Goal: Information Seeking & Learning: Learn about a topic

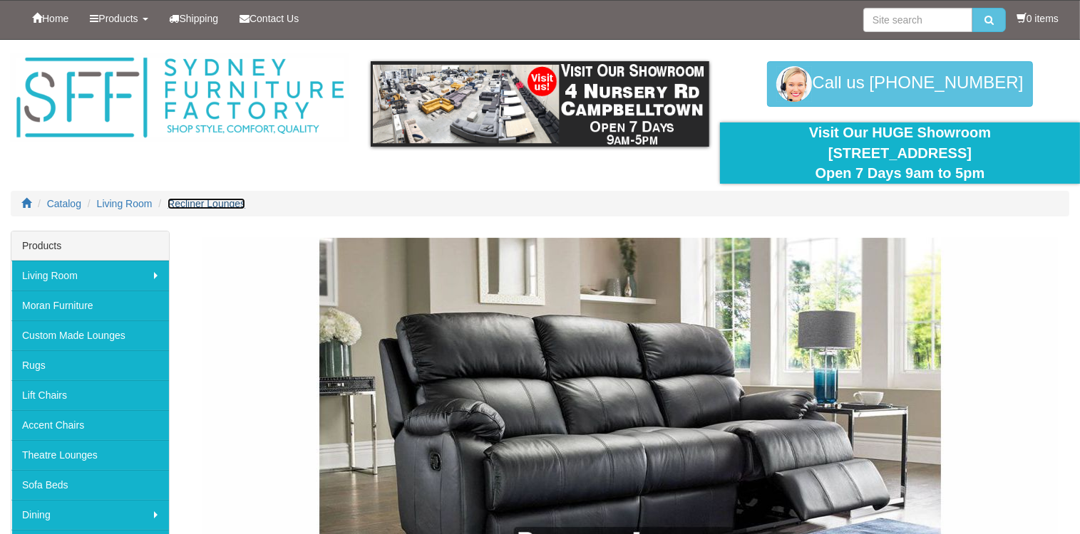
click at [204, 206] on span "Recliner Lounges" at bounding box center [206, 203] width 78 height 11
click at [214, 203] on span "Recliner Lounges" at bounding box center [206, 203] width 78 height 11
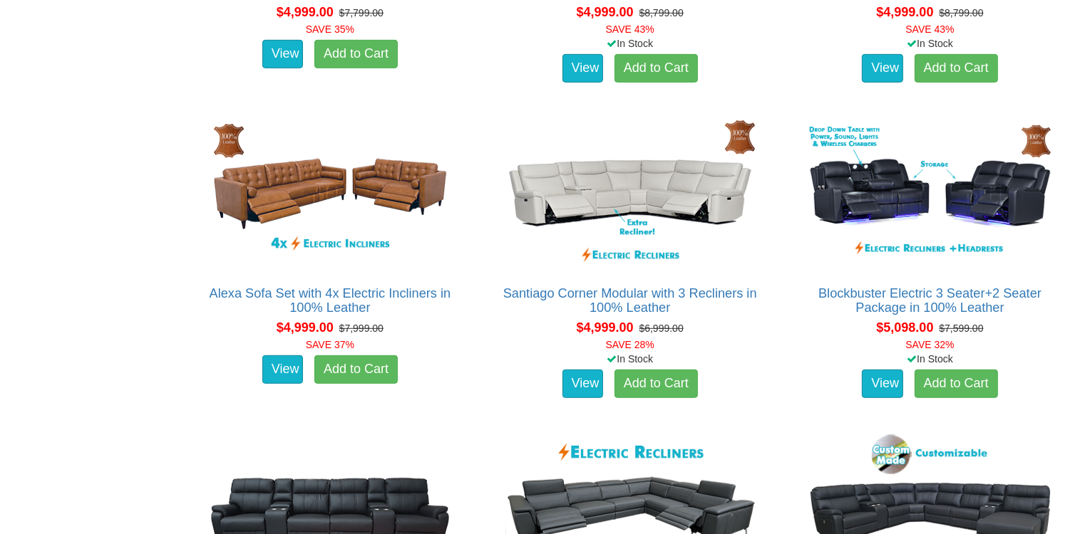
scroll to position [6199, 0]
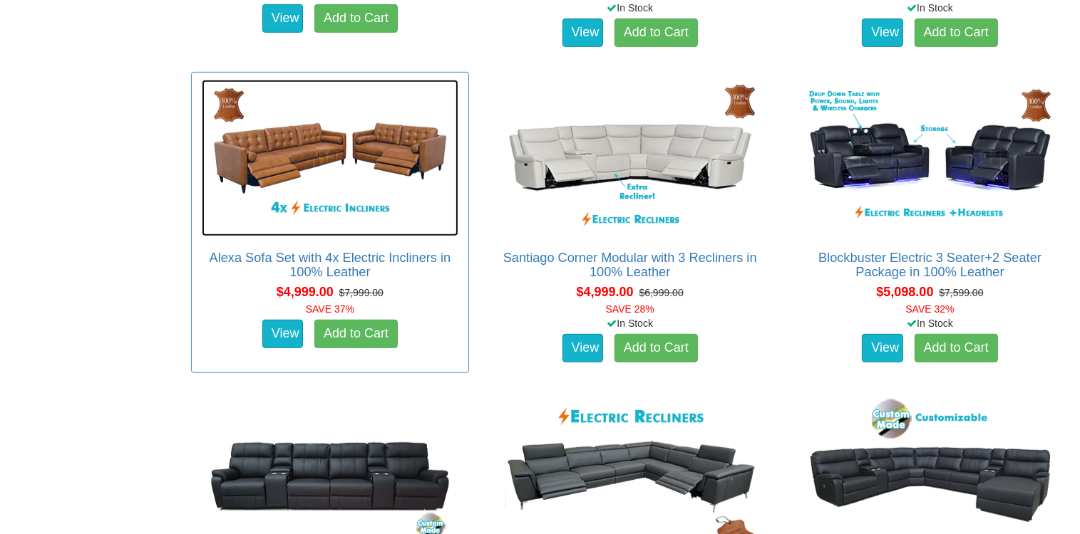
click at [301, 160] on img at bounding box center [330, 158] width 257 height 157
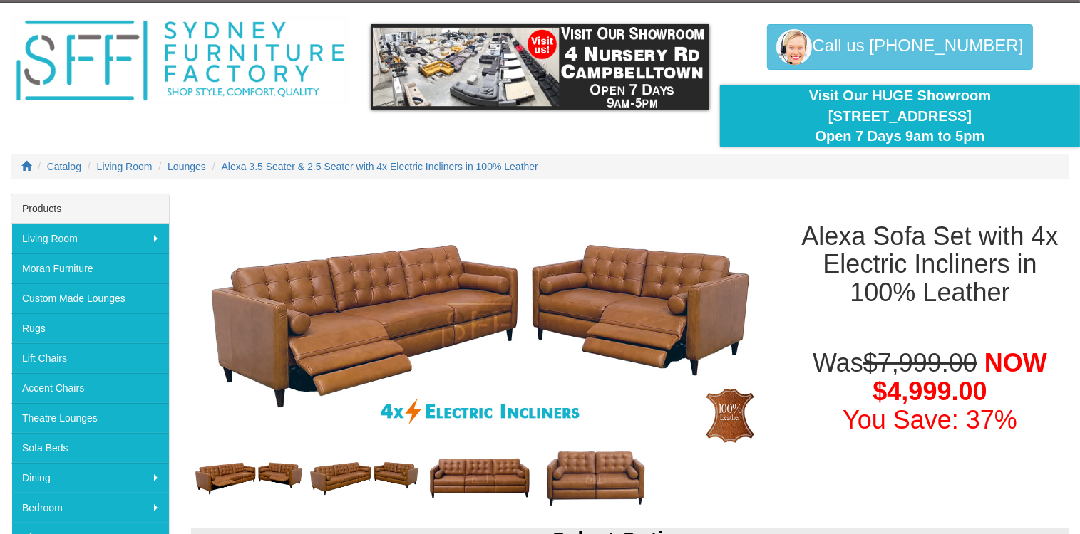
scroll to position [71, 0]
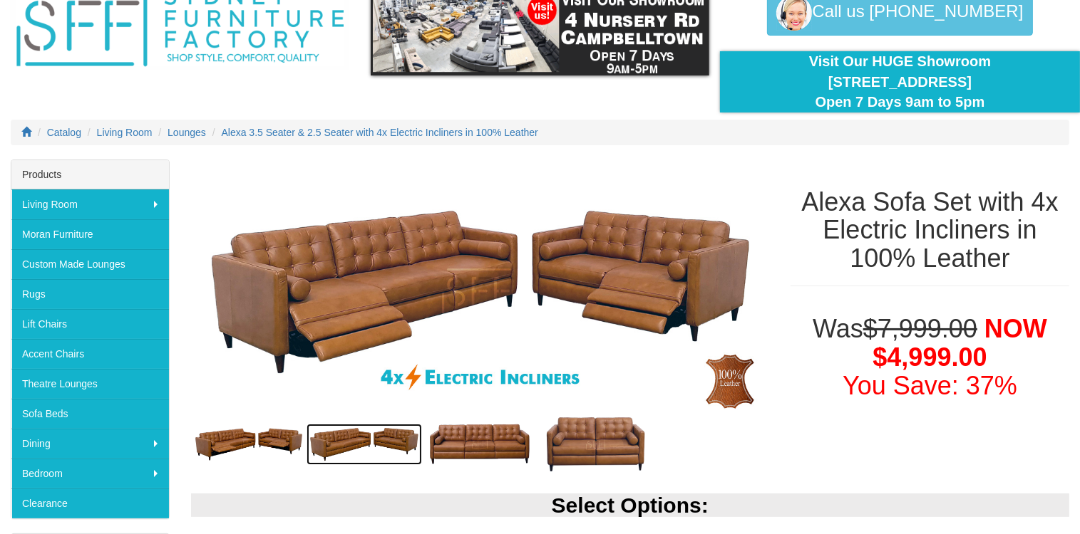
click at [362, 438] on img at bounding box center [363, 444] width 115 height 41
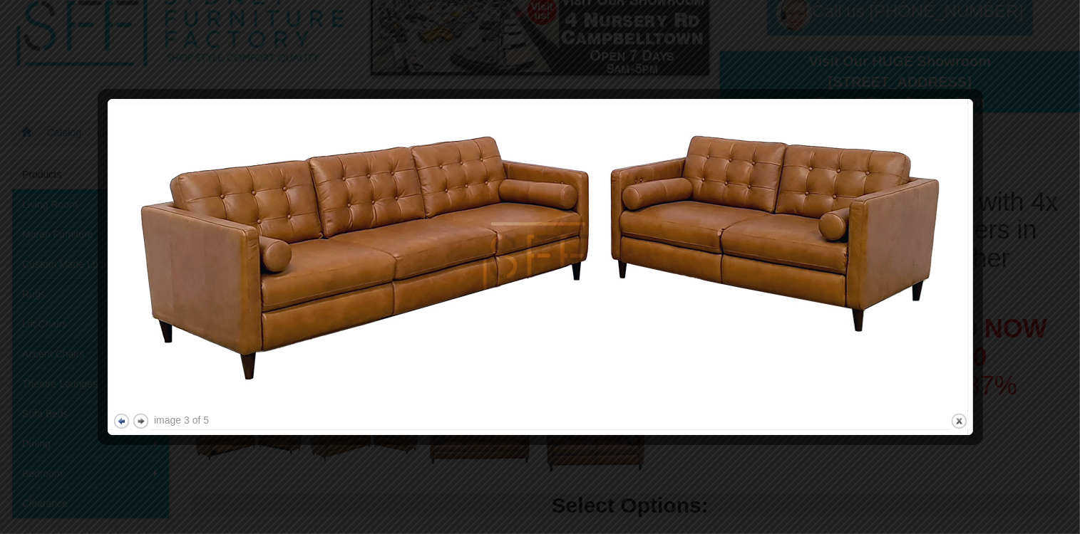
click at [120, 422] on button "previous" at bounding box center [122, 422] width 18 height 18
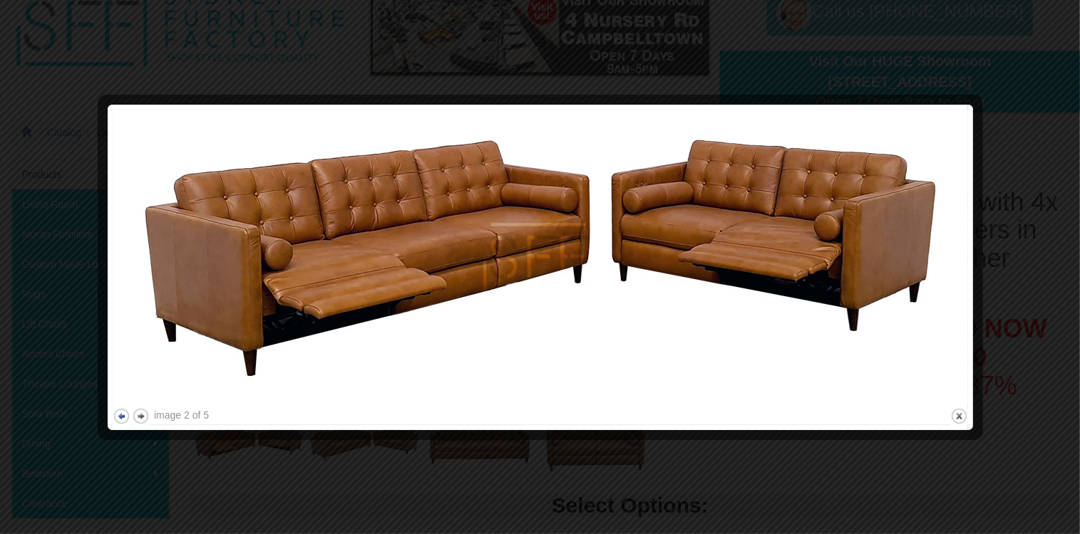
click at [120, 420] on button "previous" at bounding box center [122, 417] width 18 height 18
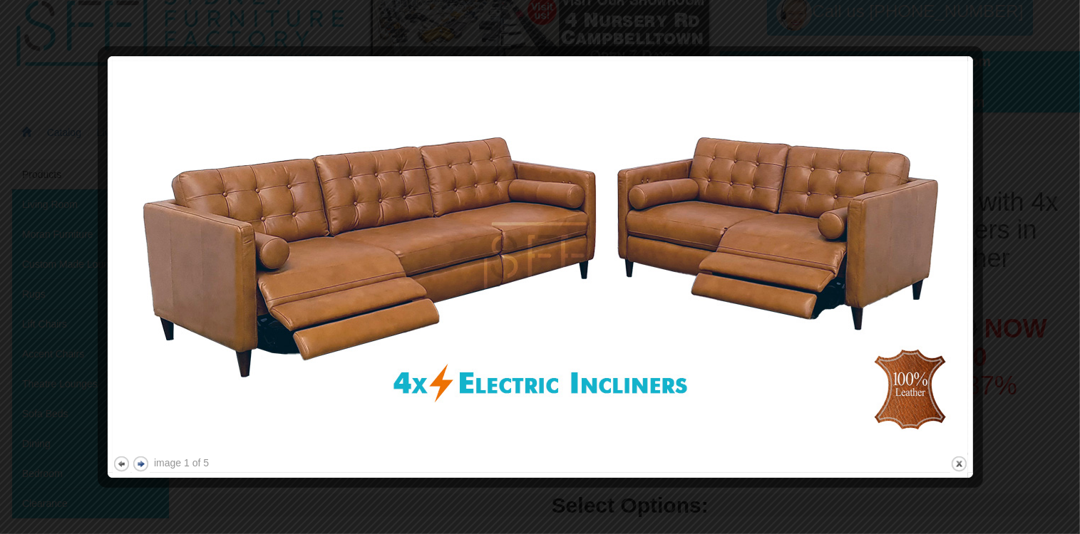
click at [140, 460] on button "next" at bounding box center [141, 464] width 18 height 18
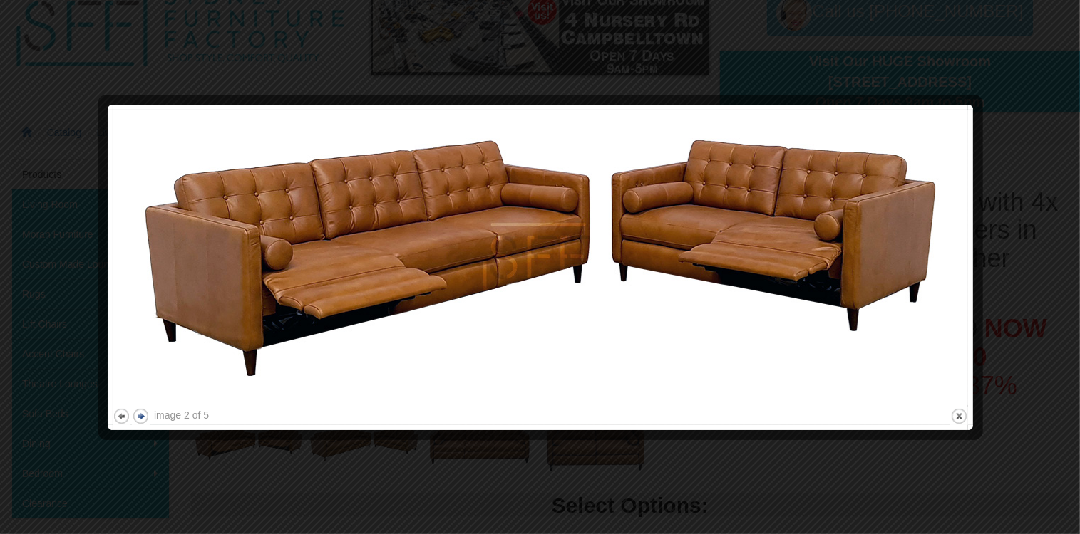
click at [140, 460] on div at bounding box center [540, 267] width 1080 height 534
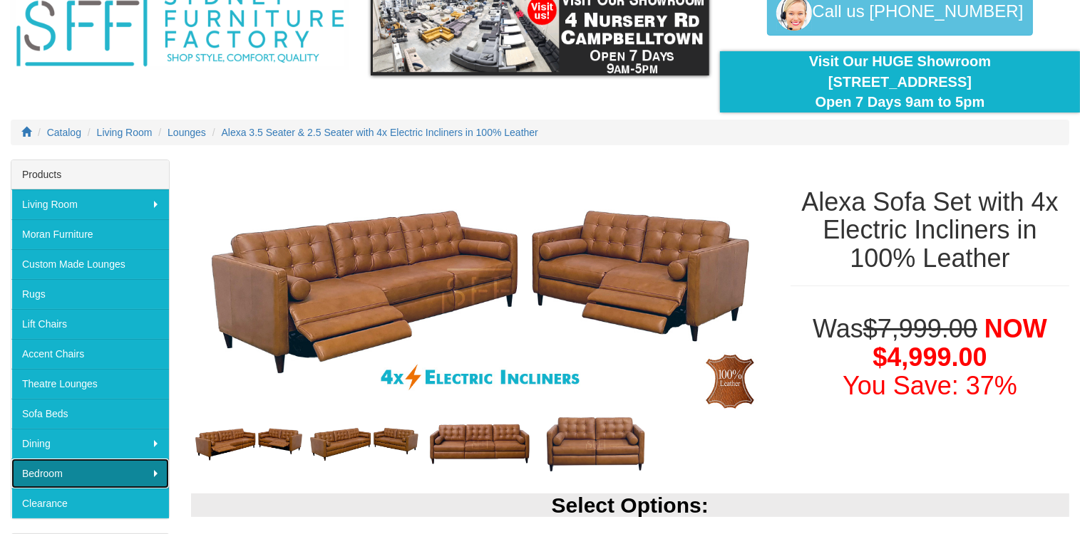
click at [140, 460] on link "Bedroom" at bounding box center [89, 474] width 157 height 30
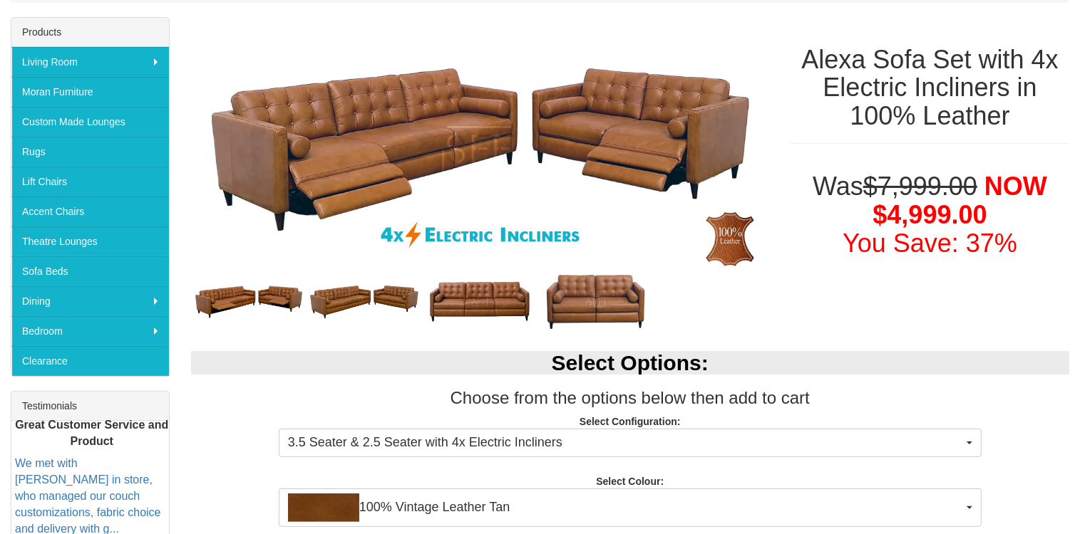
scroll to position [143, 0]
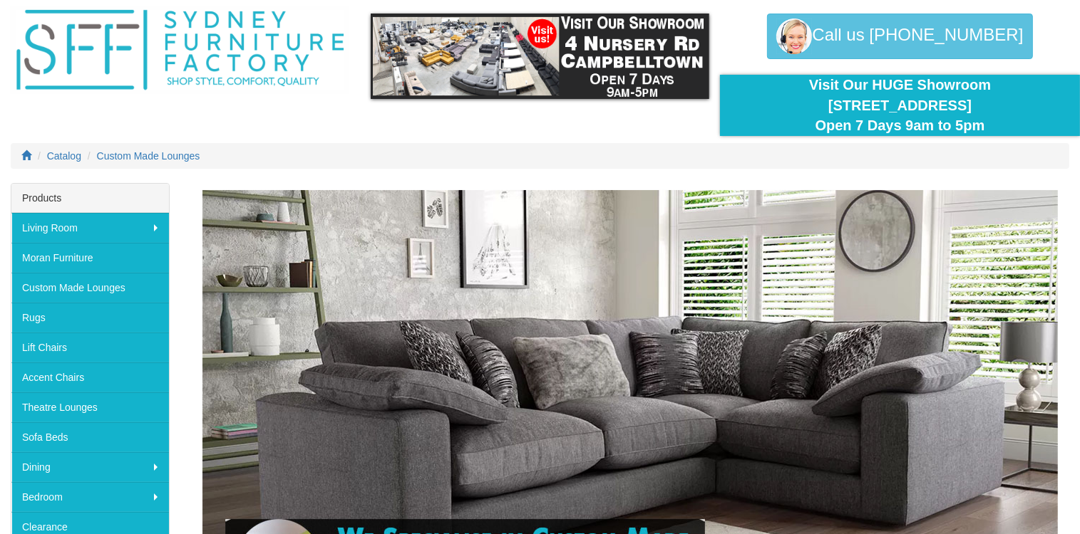
scroll to position [214, 0]
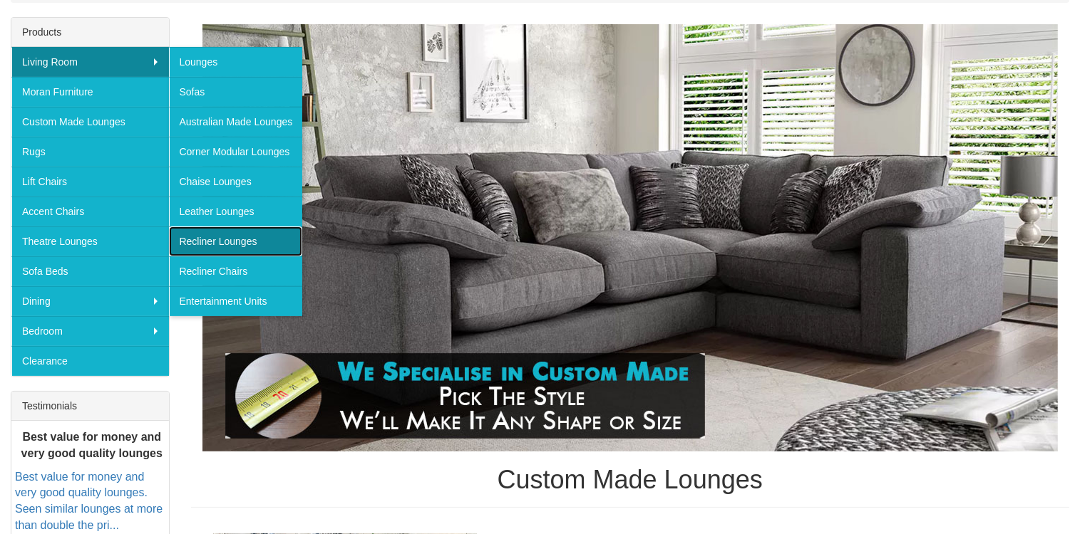
click at [221, 234] on link "Recliner Lounges" at bounding box center [236, 242] width 134 height 30
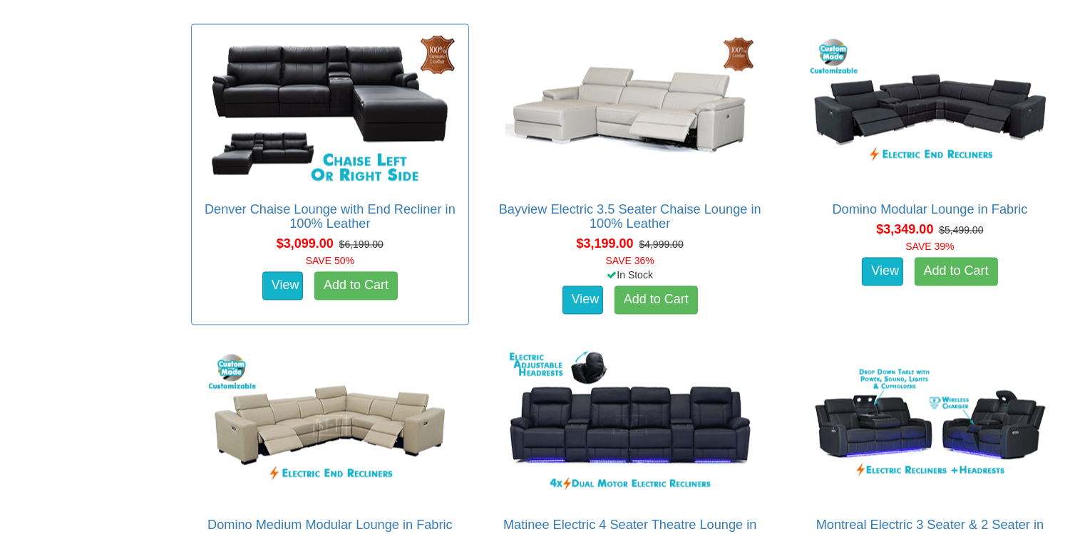
scroll to position [2779, 0]
